Goal: Information Seeking & Learning: Learn about a topic

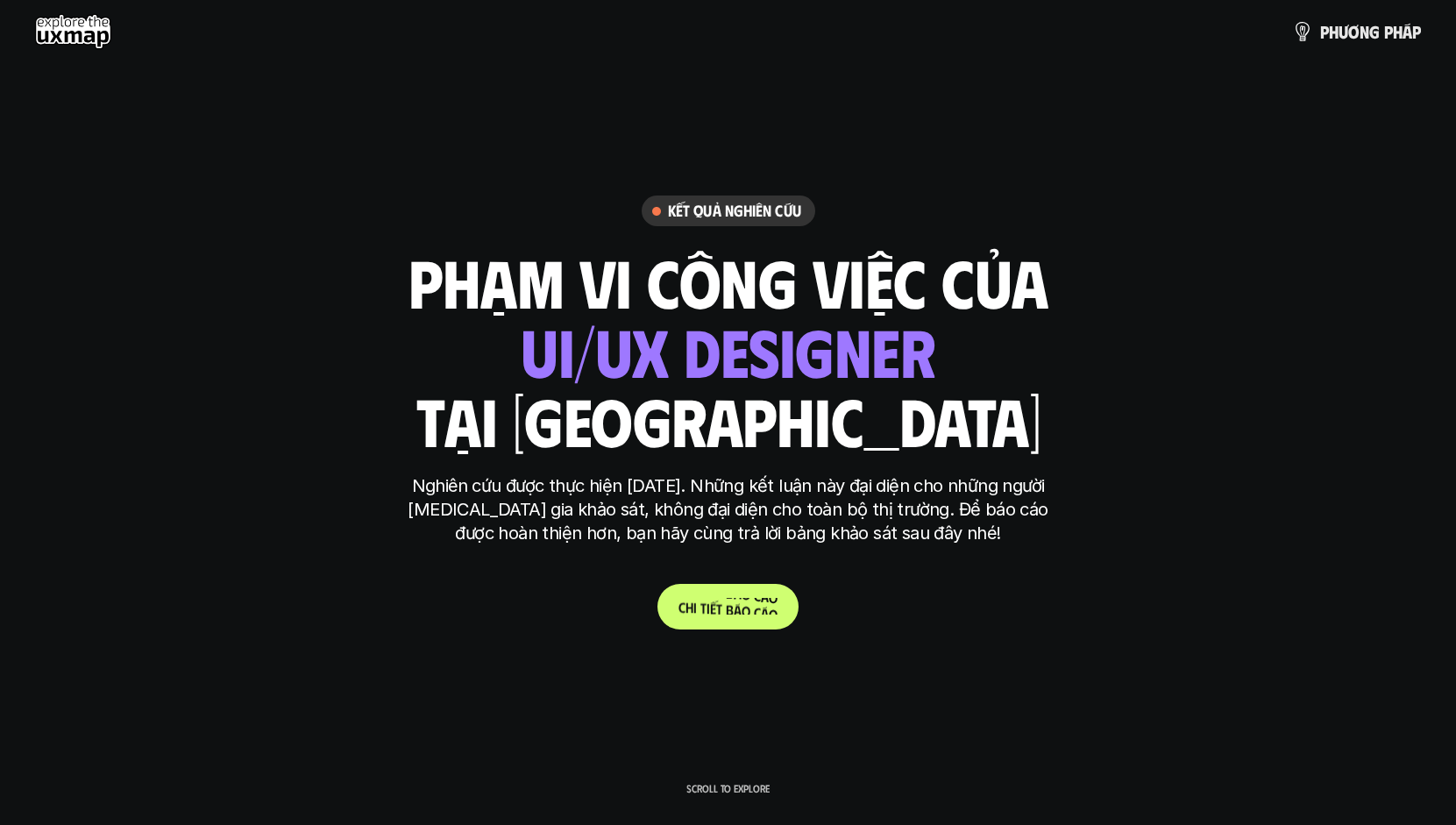
click at [718, 606] on p "C h i t i ế t b á o c á o" at bounding box center [728, 606] width 99 height 17
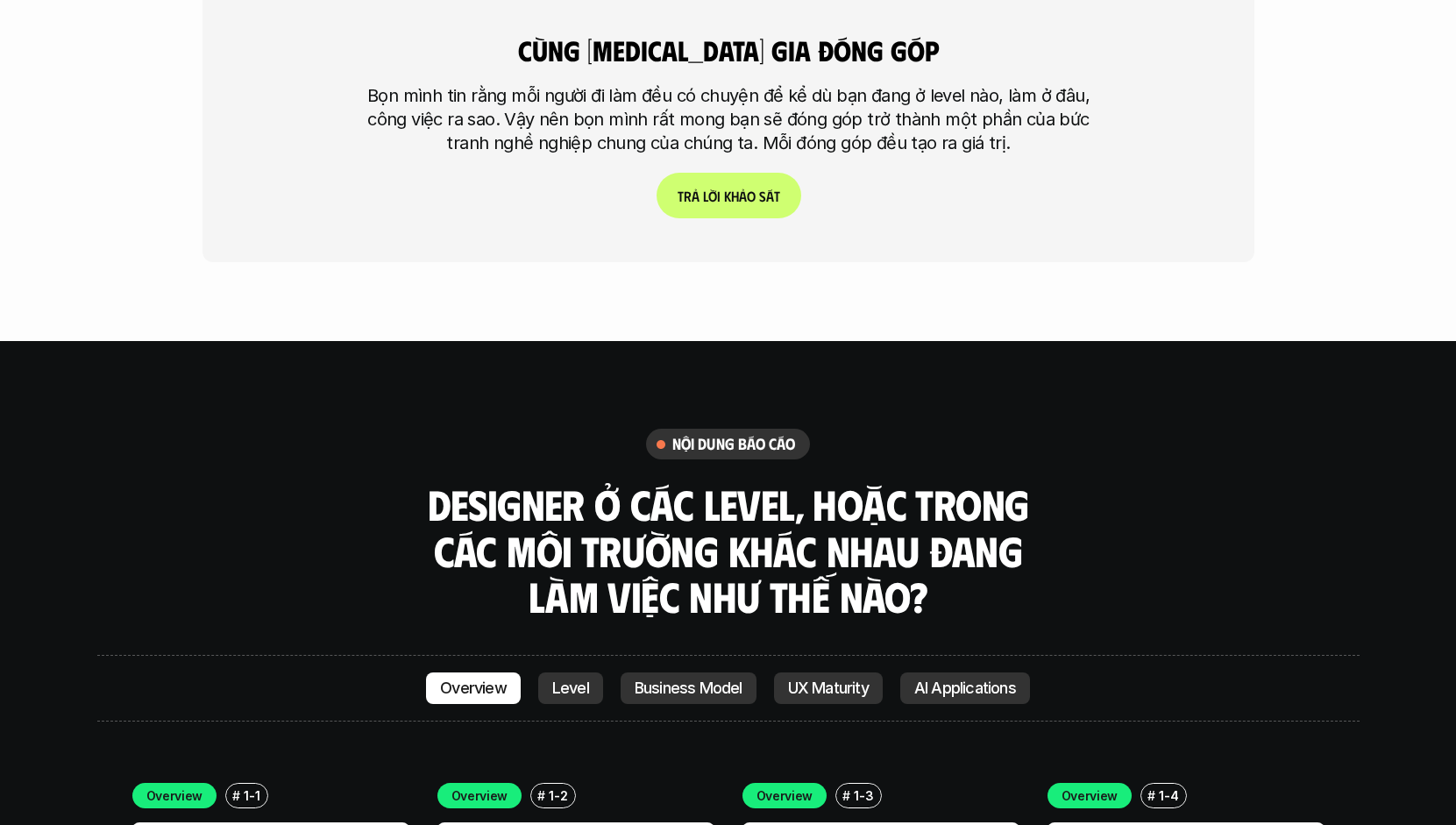
scroll to position [4739, 0]
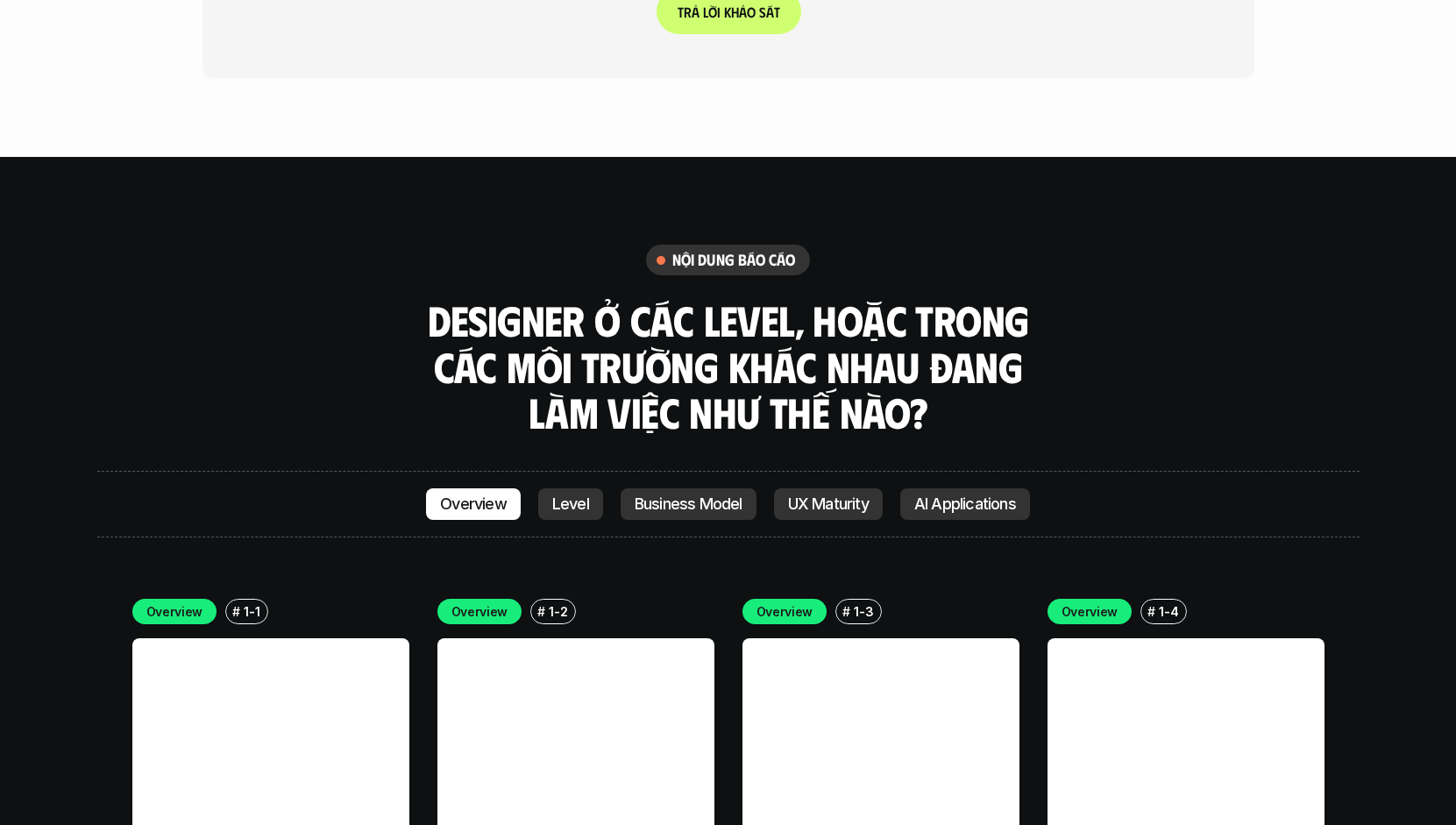
click at [567, 495] on p "Level" at bounding box center [571, 504] width 37 height 18
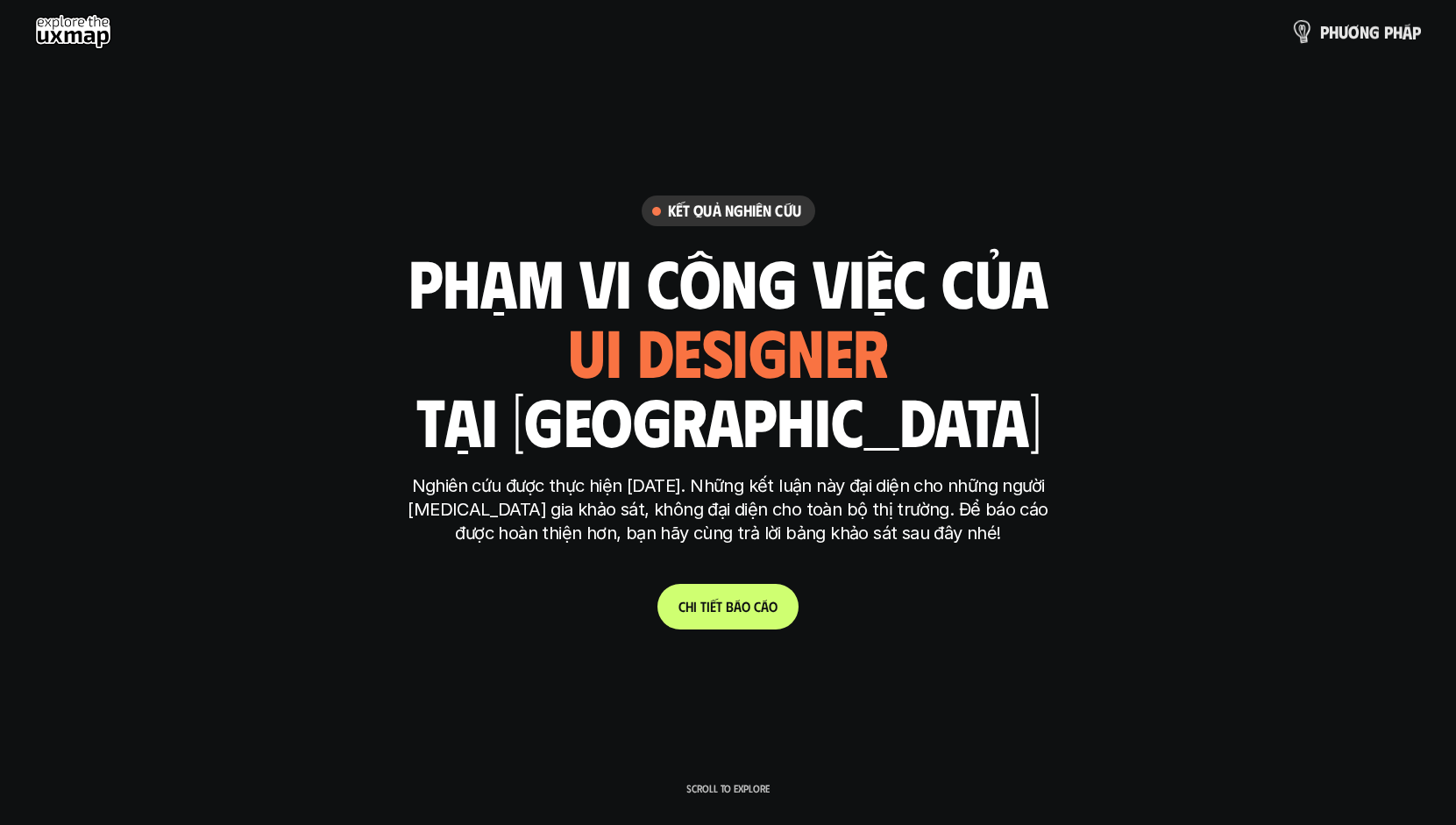
click at [1369, 33] on p "p h ư ơ n g p h á p" at bounding box center [1371, 31] width 101 height 19
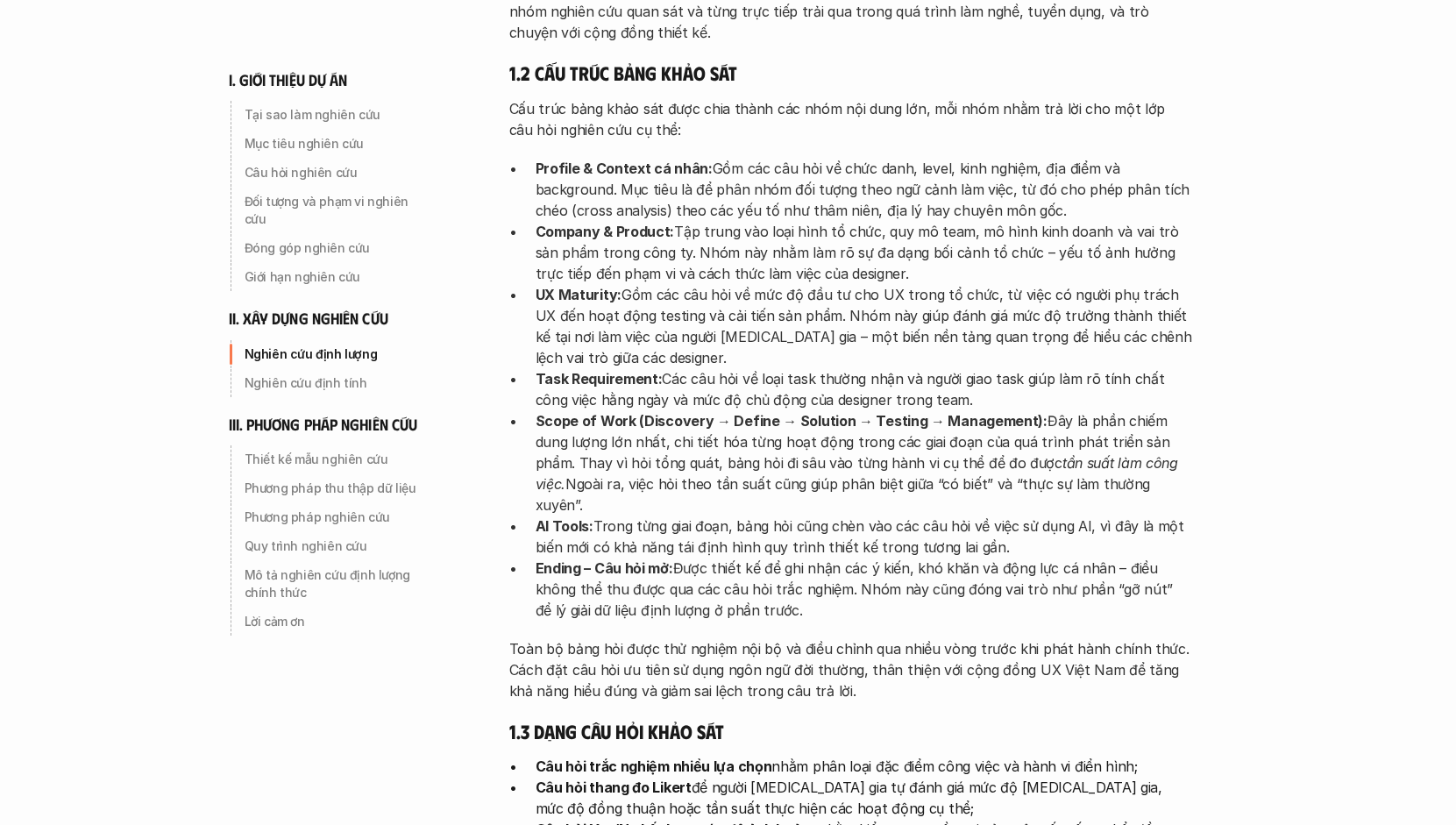
scroll to position [2897, 0]
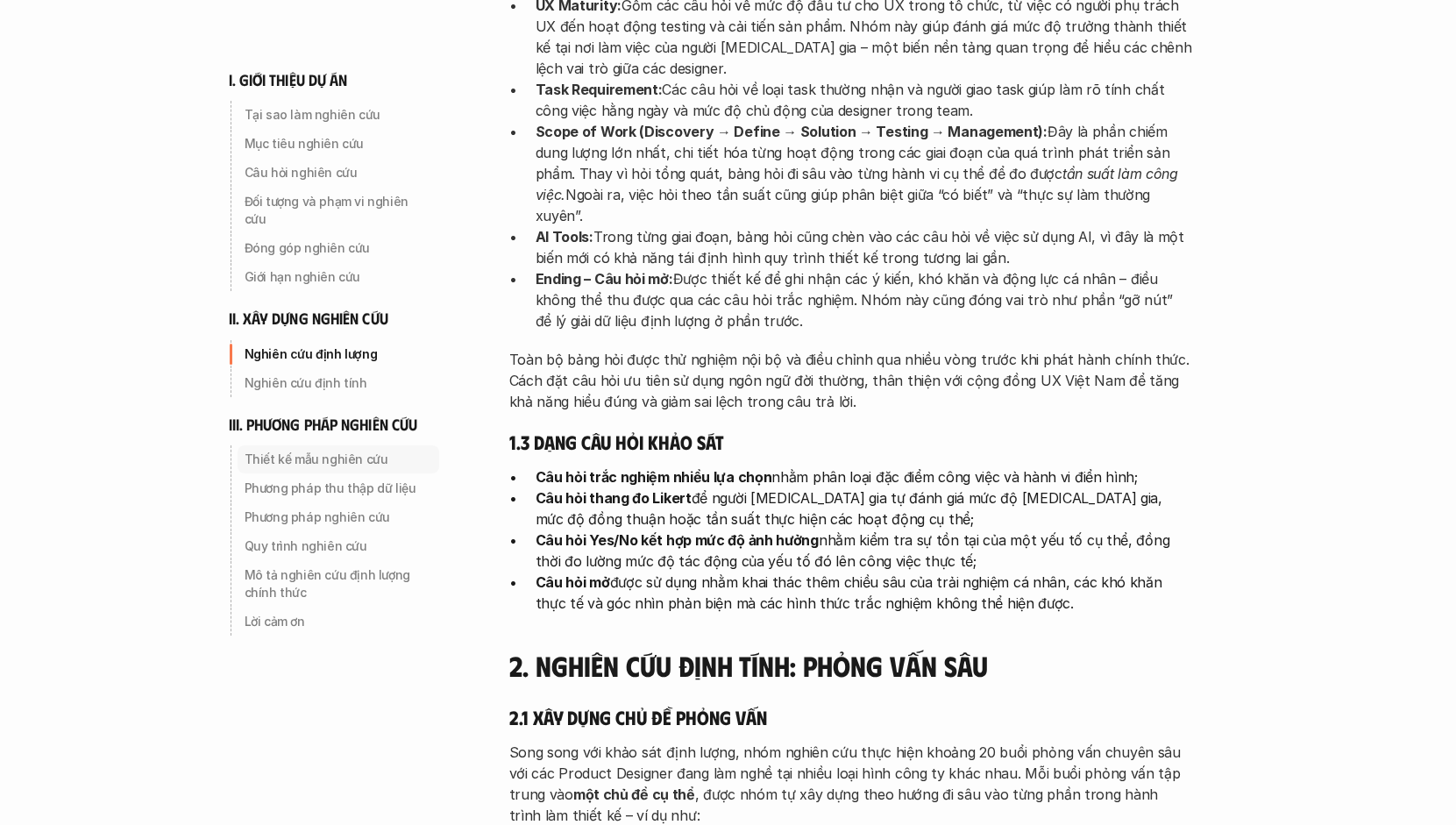
click at [287, 451] on p "Thiết kế mẫu nghiên cứu" at bounding box center [338, 459] width 188 height 18
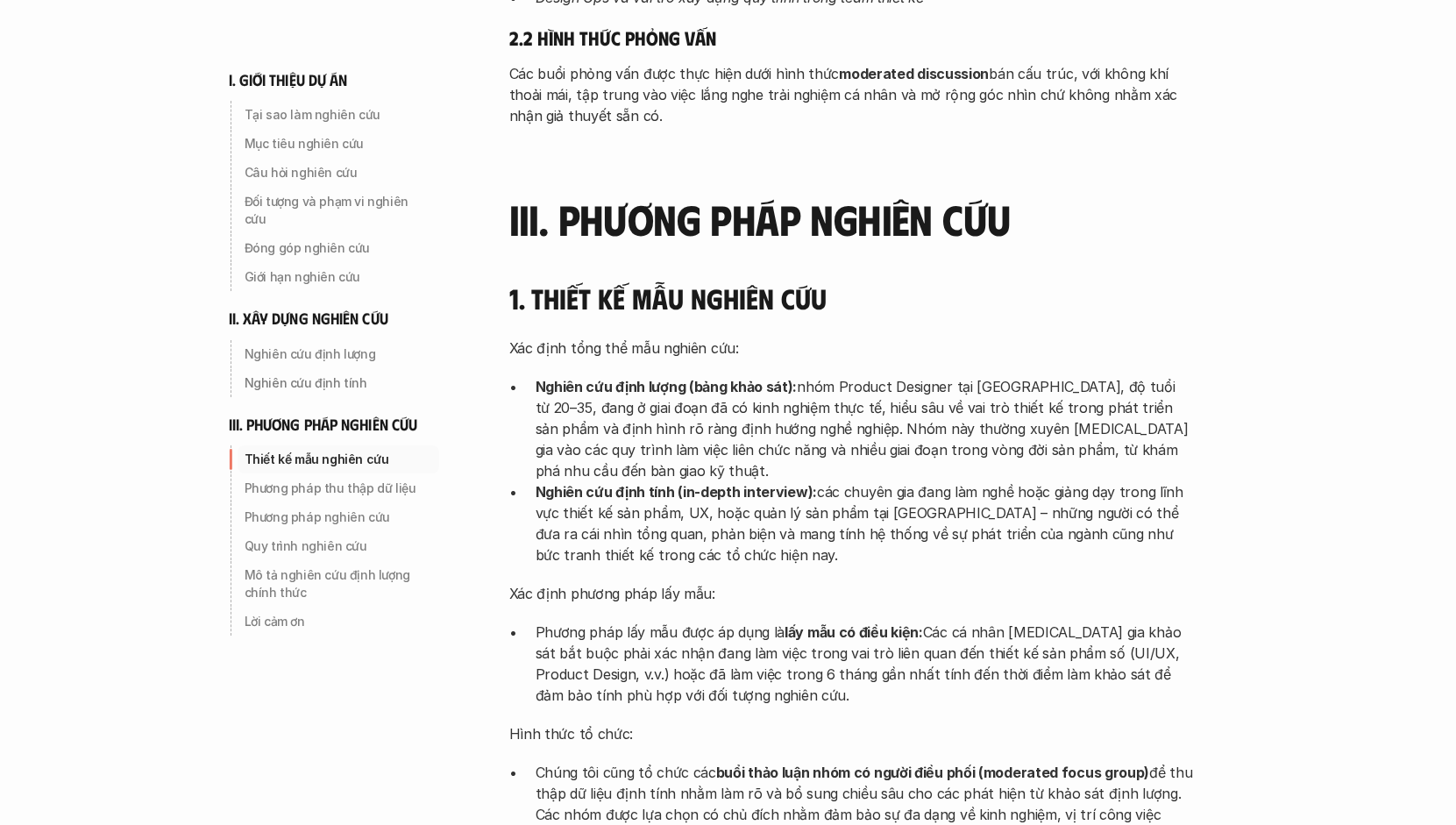
scroll to position [3929, 0]
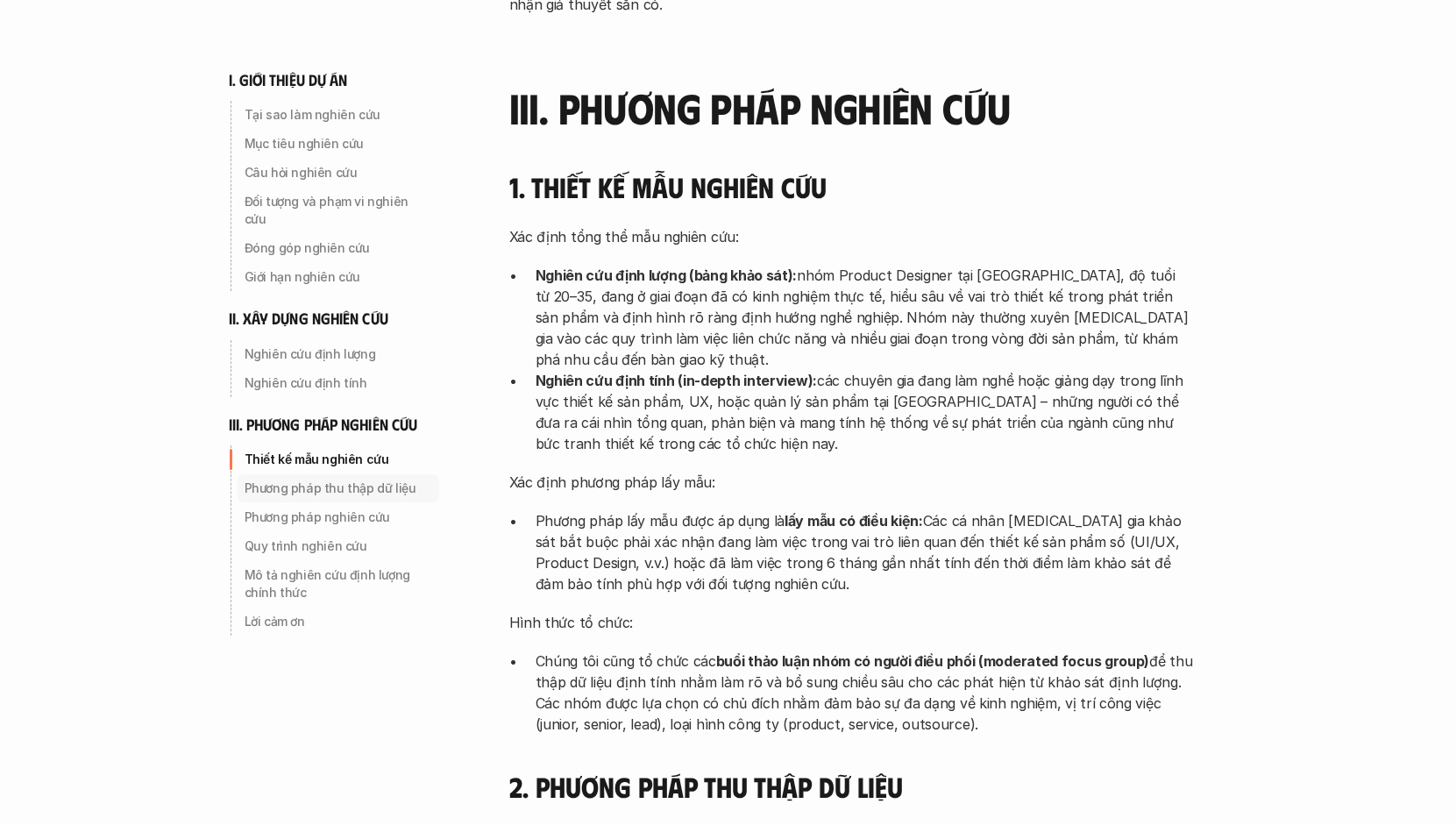
click at [295, 480] on p "Phương pháp thu thập dữ liệu" at bounding box center [338, 488] width 188 height 18
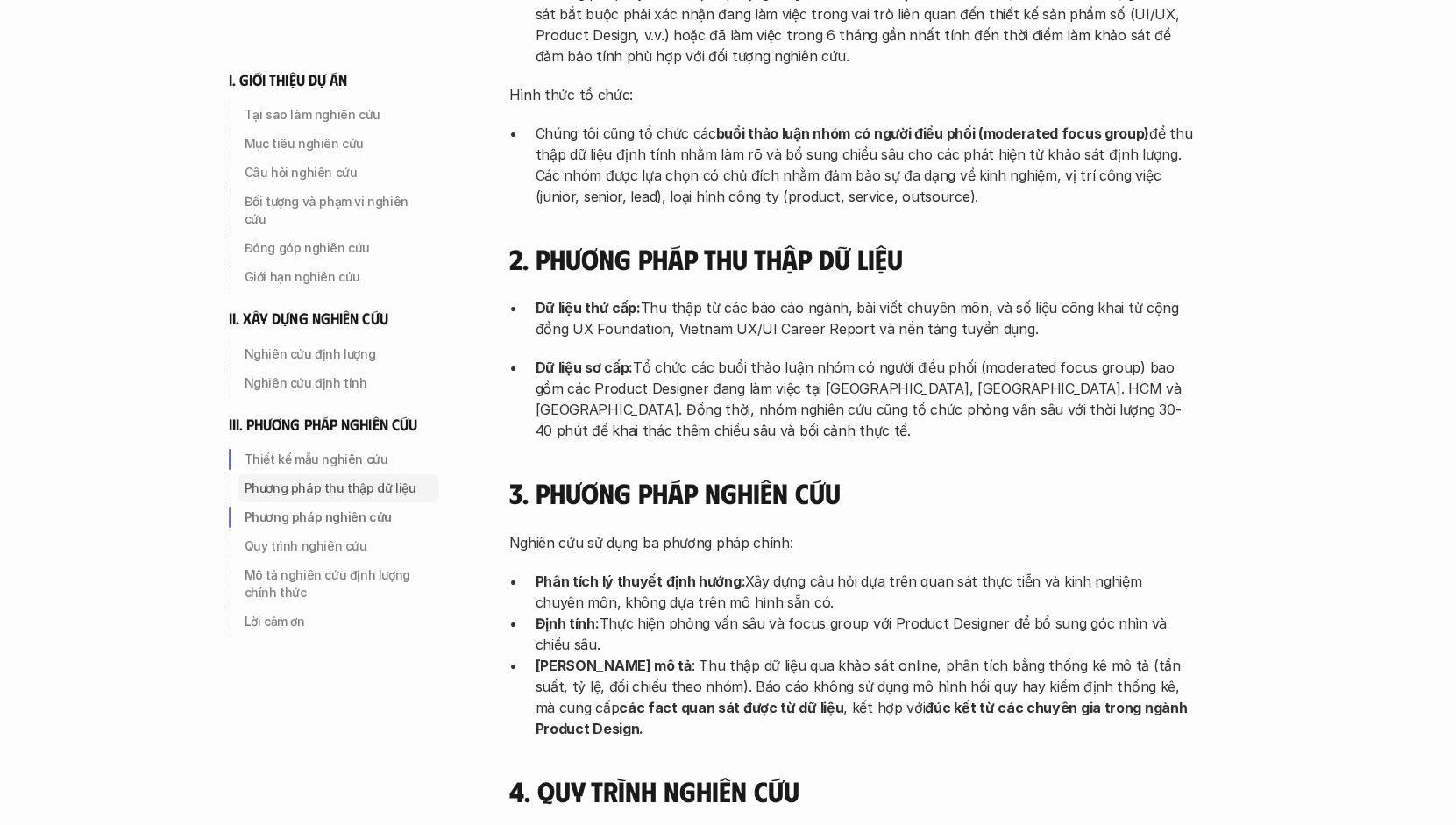
scroll to position [4461, 0]
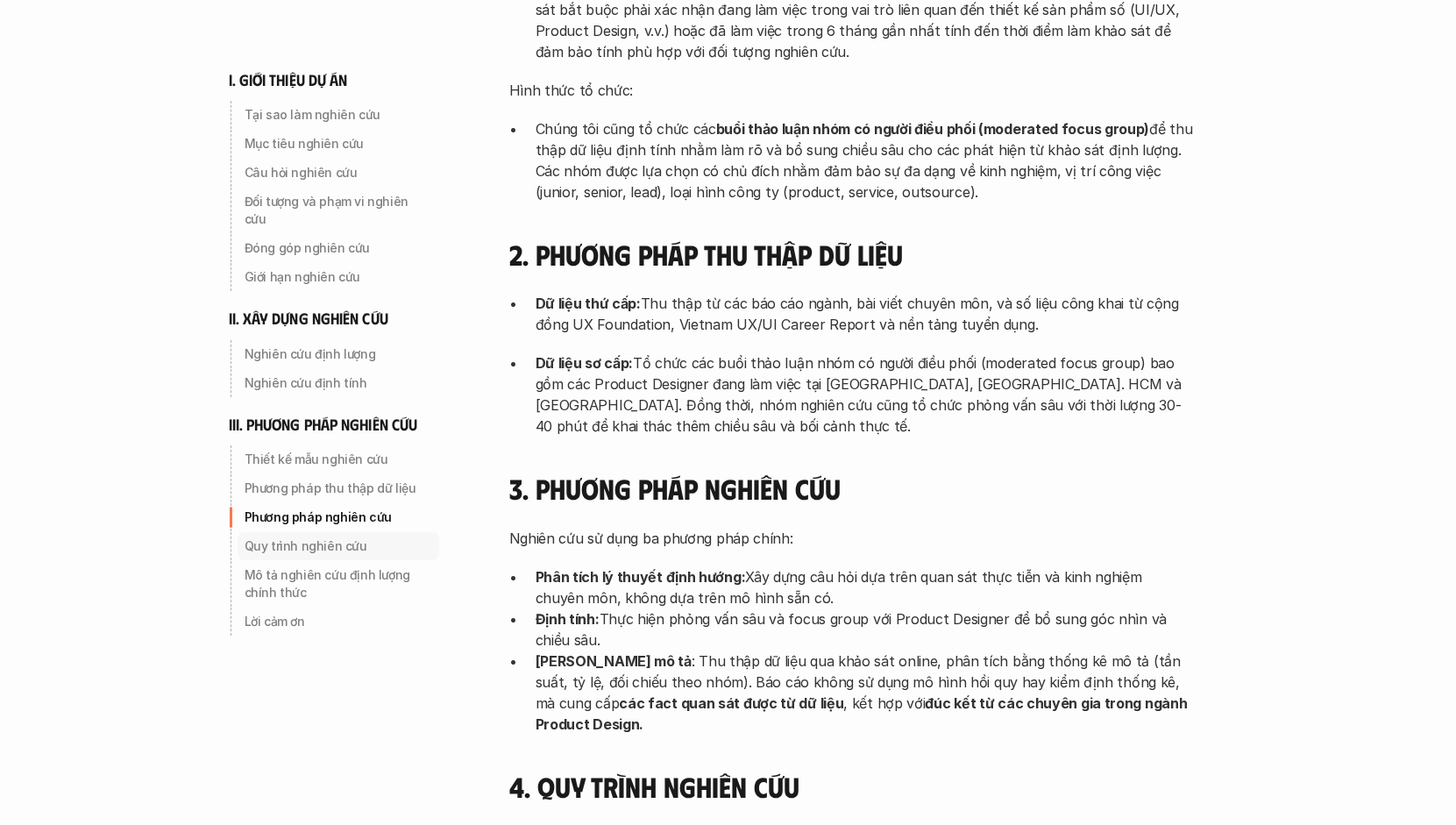
click at [317, 538] on p "Quy trình nghiên cứu" at bounding box center [338, 546] width 188 height 18
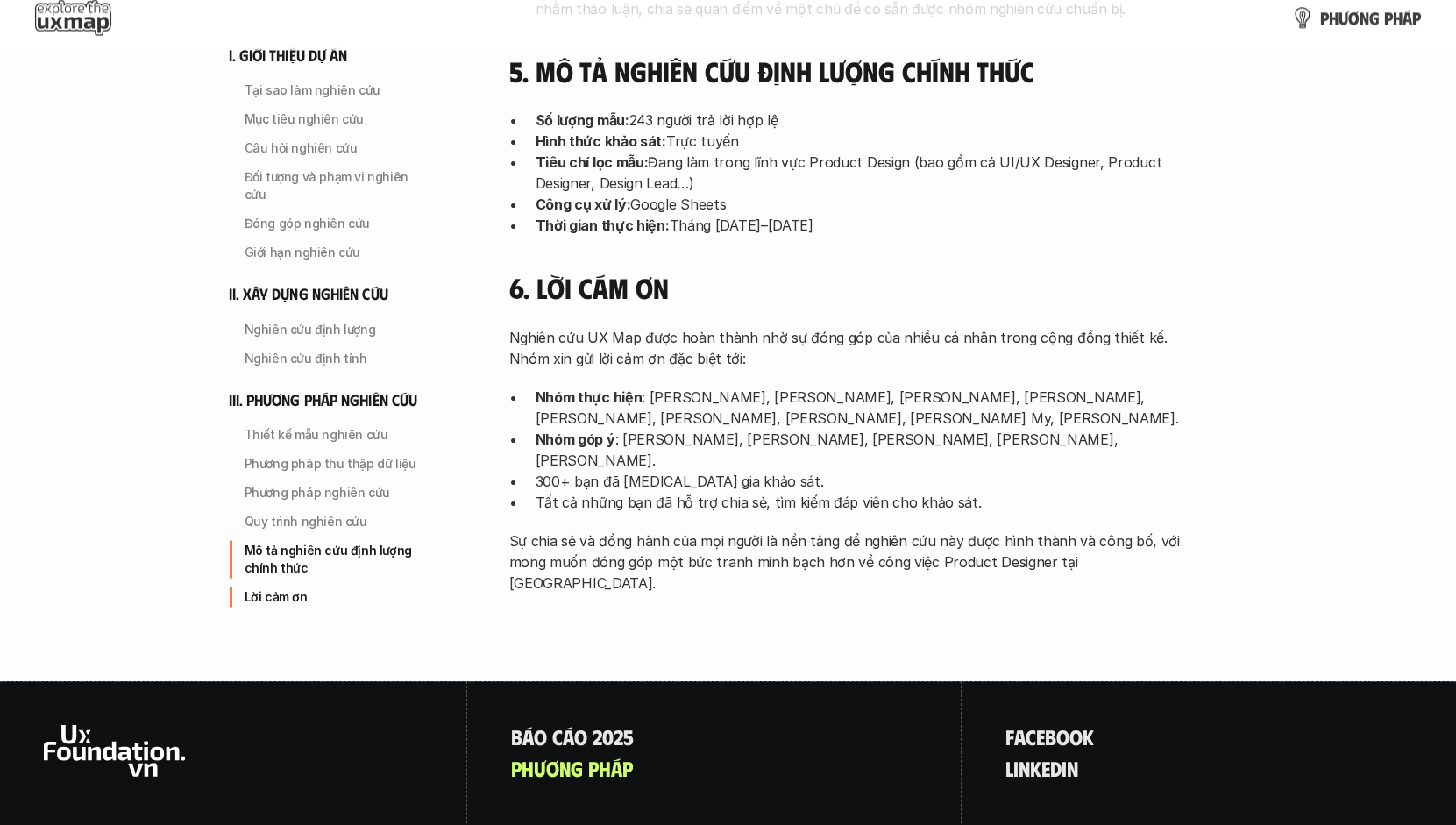
scroll to position [5611, 0]
